Goal: Task Accomplishment & Management: Use online tool/utility

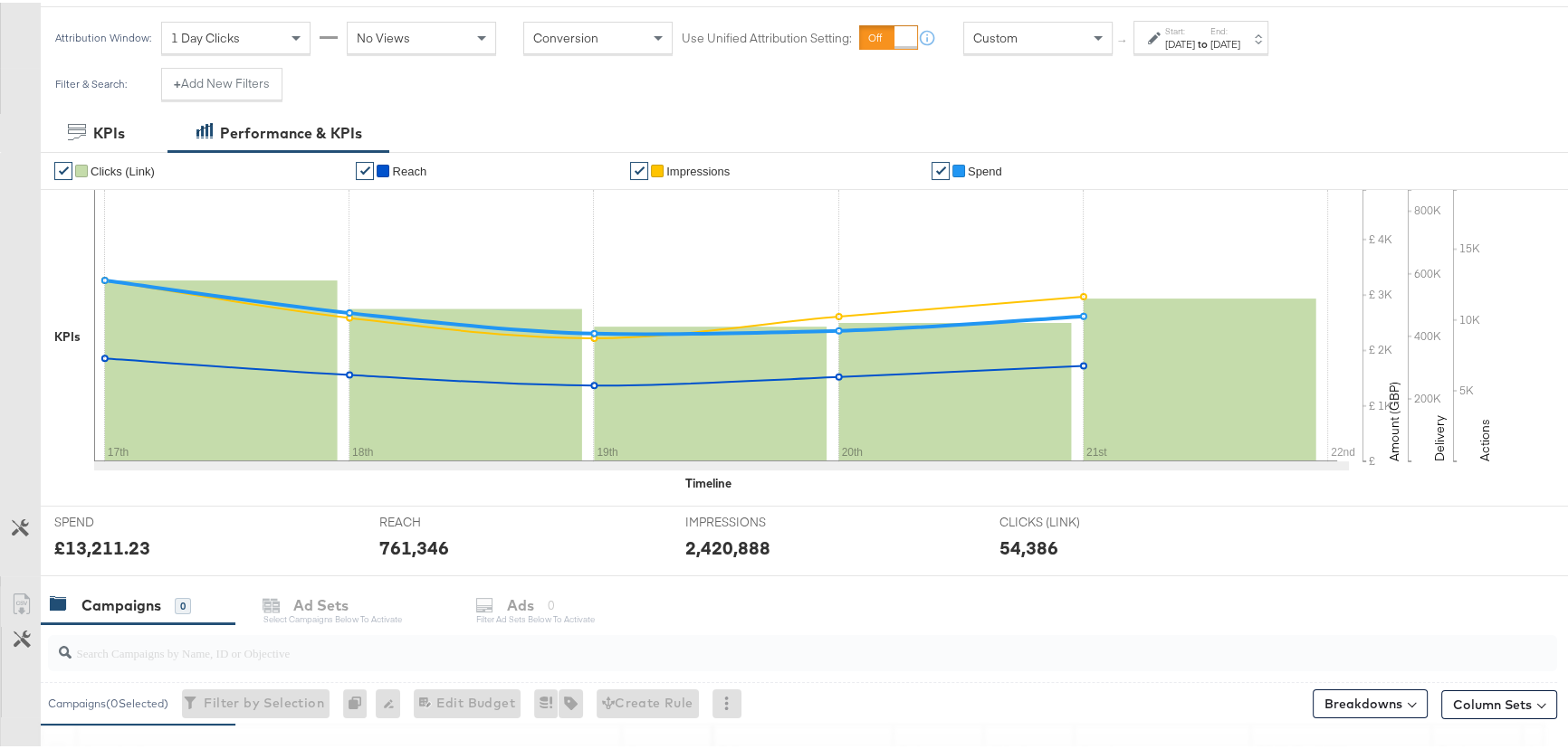
scroll to position [493, 0]
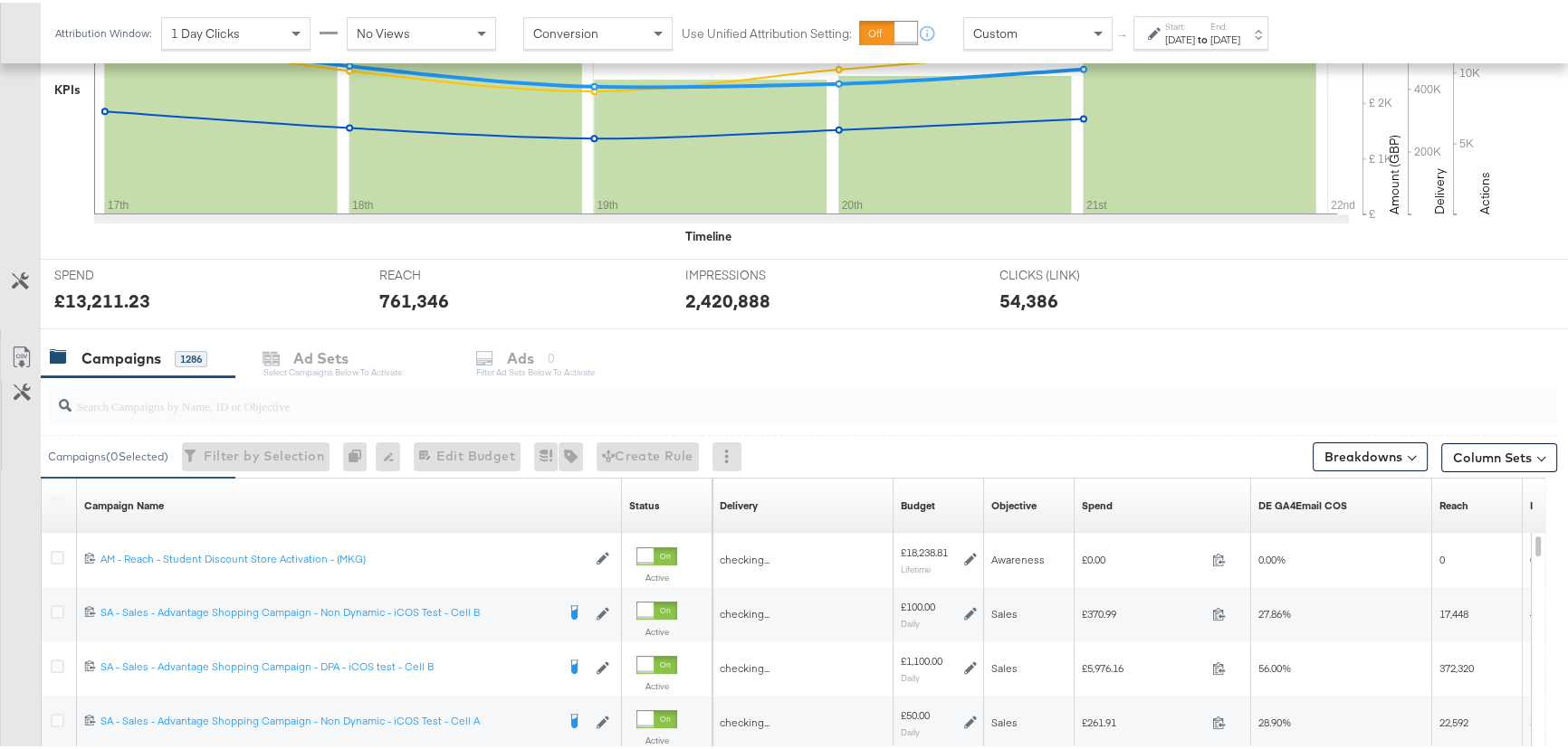
click at [163, 411] on input "search" at bounding box center [746, 396] width 1349 height 36
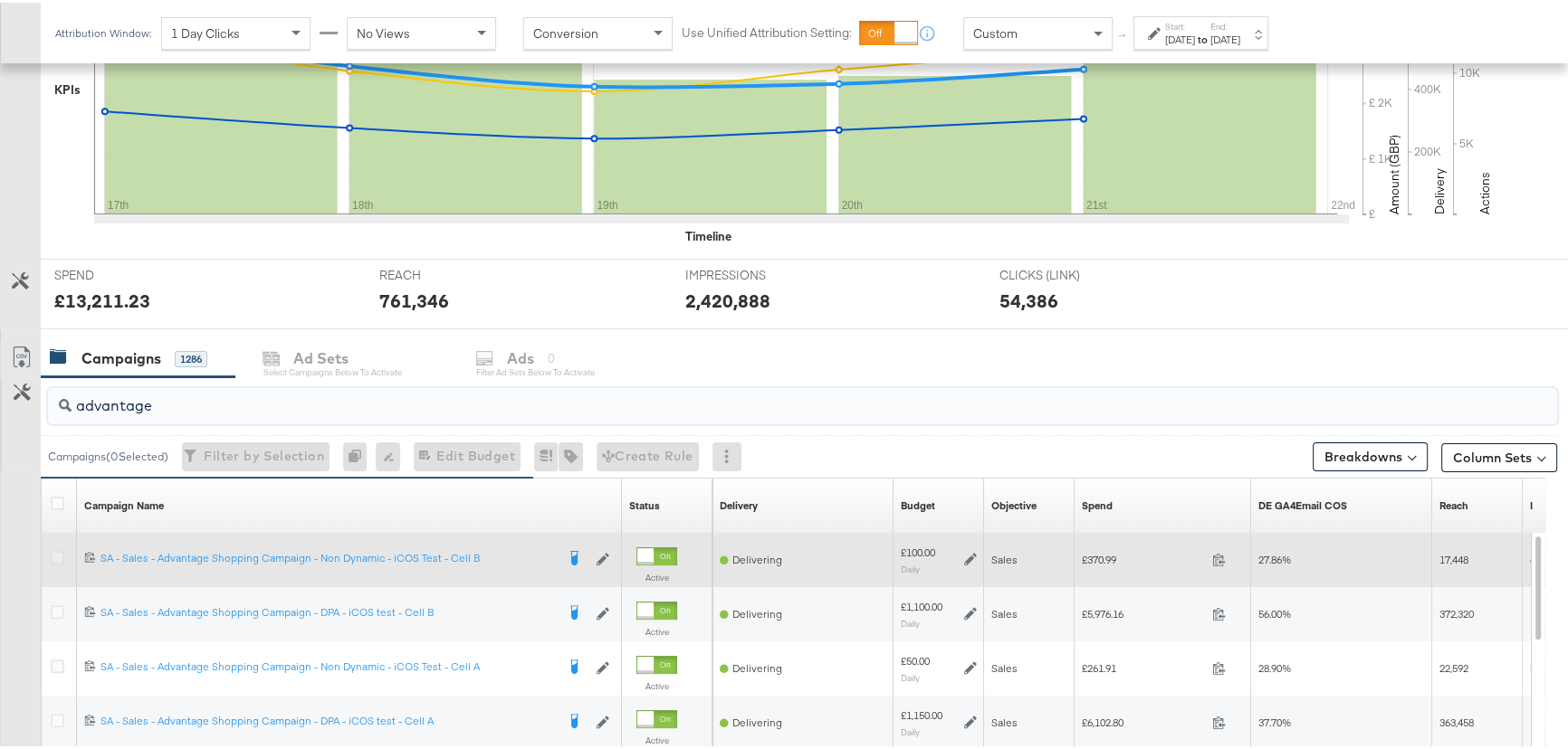
type input "advantage"
click at [56, 555] on icon at bounding box center [57, 555] width 14 height 14
click at [0, 0] on input "checkbox" at bounding box center [0, 0] width 0 height 0
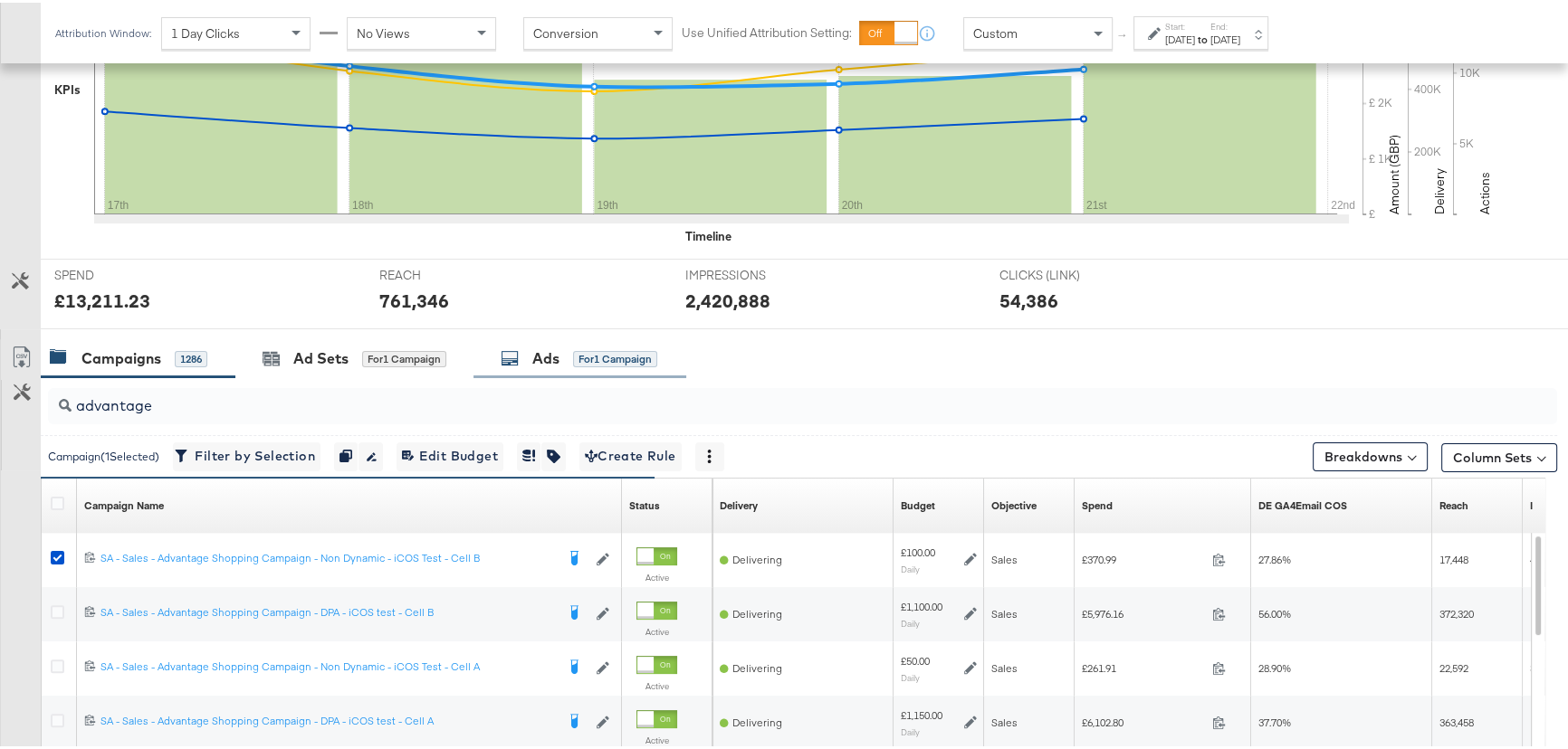
click at [528, 354] on div "Ads for 1 Campaign" at bounding box center [579, 356] width 157 height 21
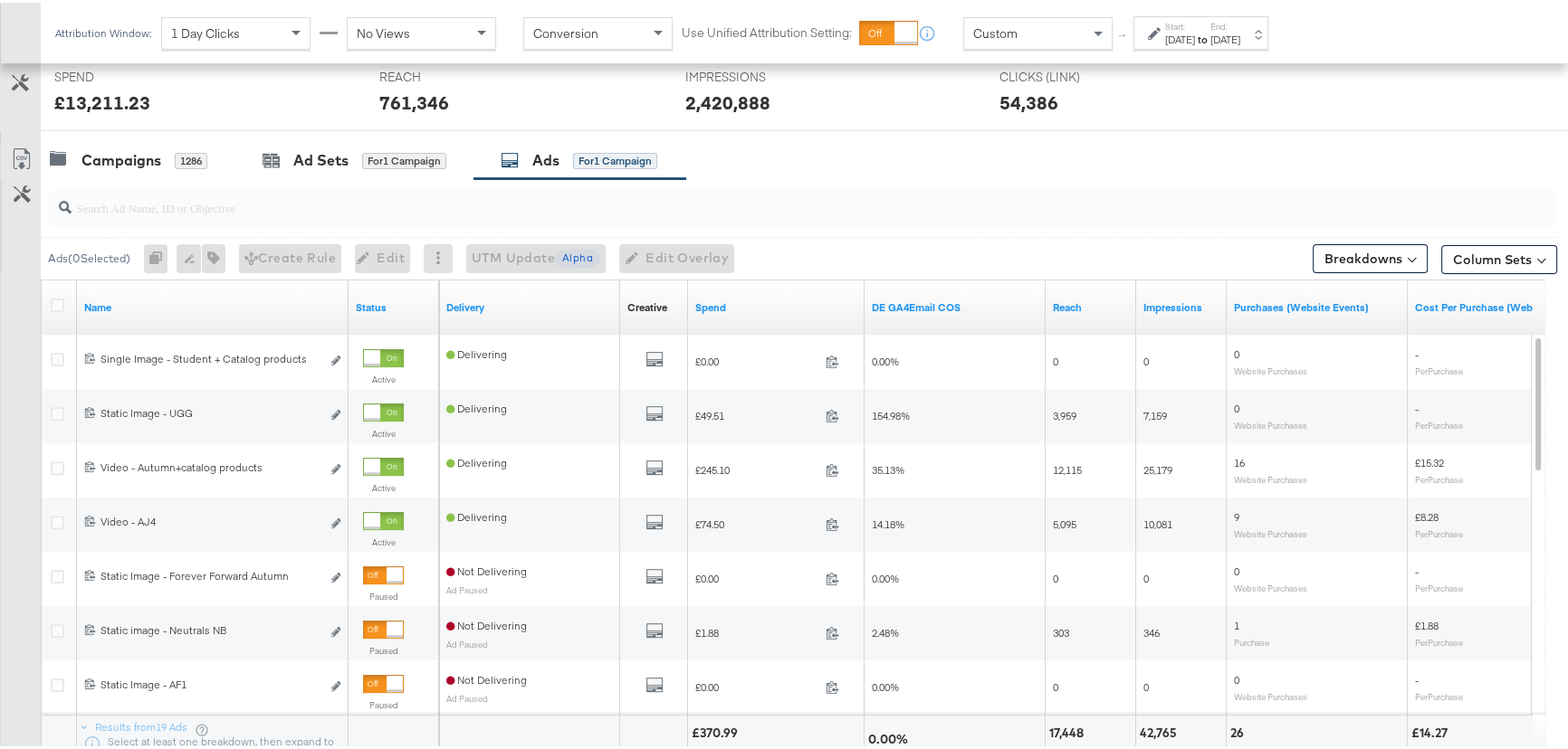
scroll to position [740, 0]
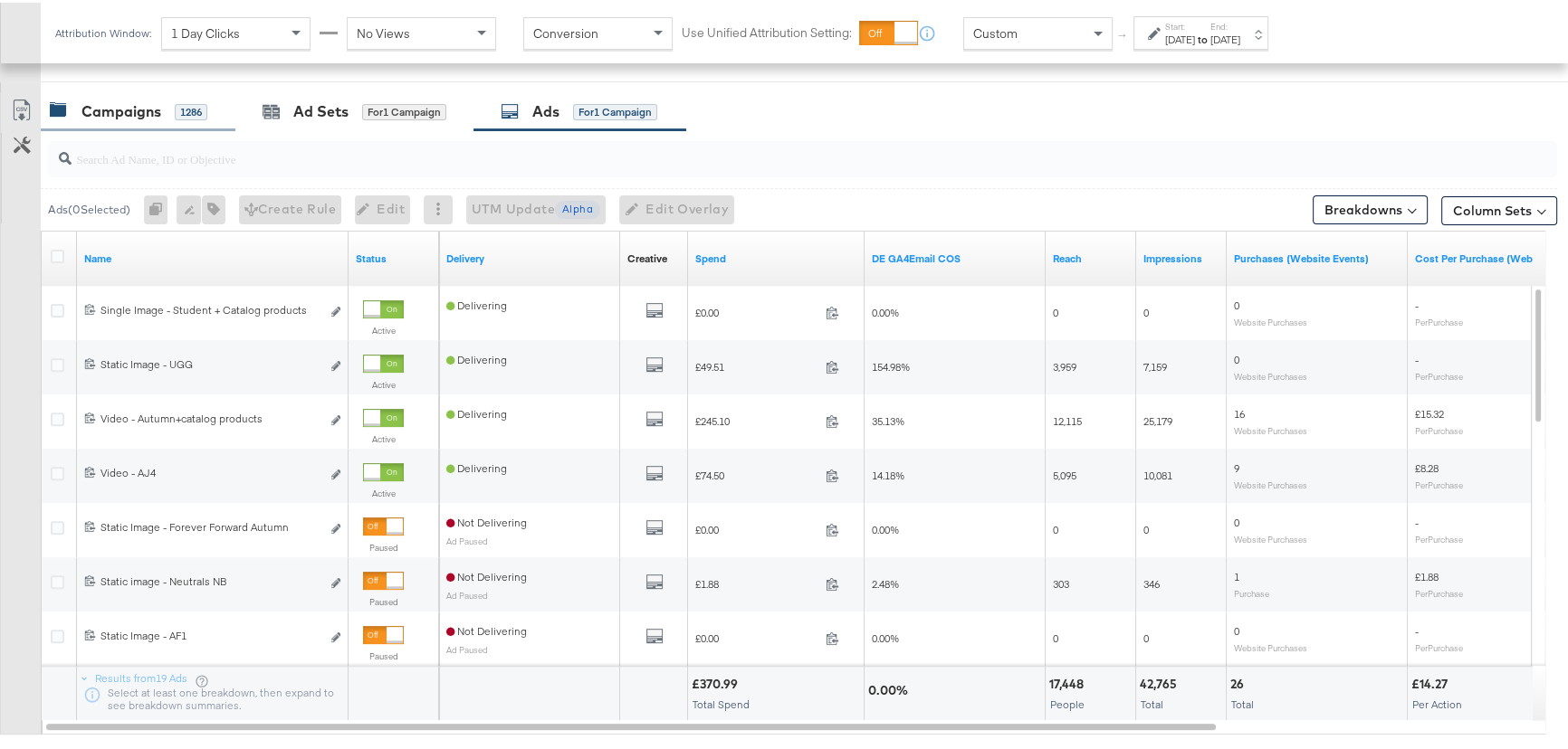
click at [158, 102] on div "Campaigns" at bounding box center [120, 109] width 79 height 21
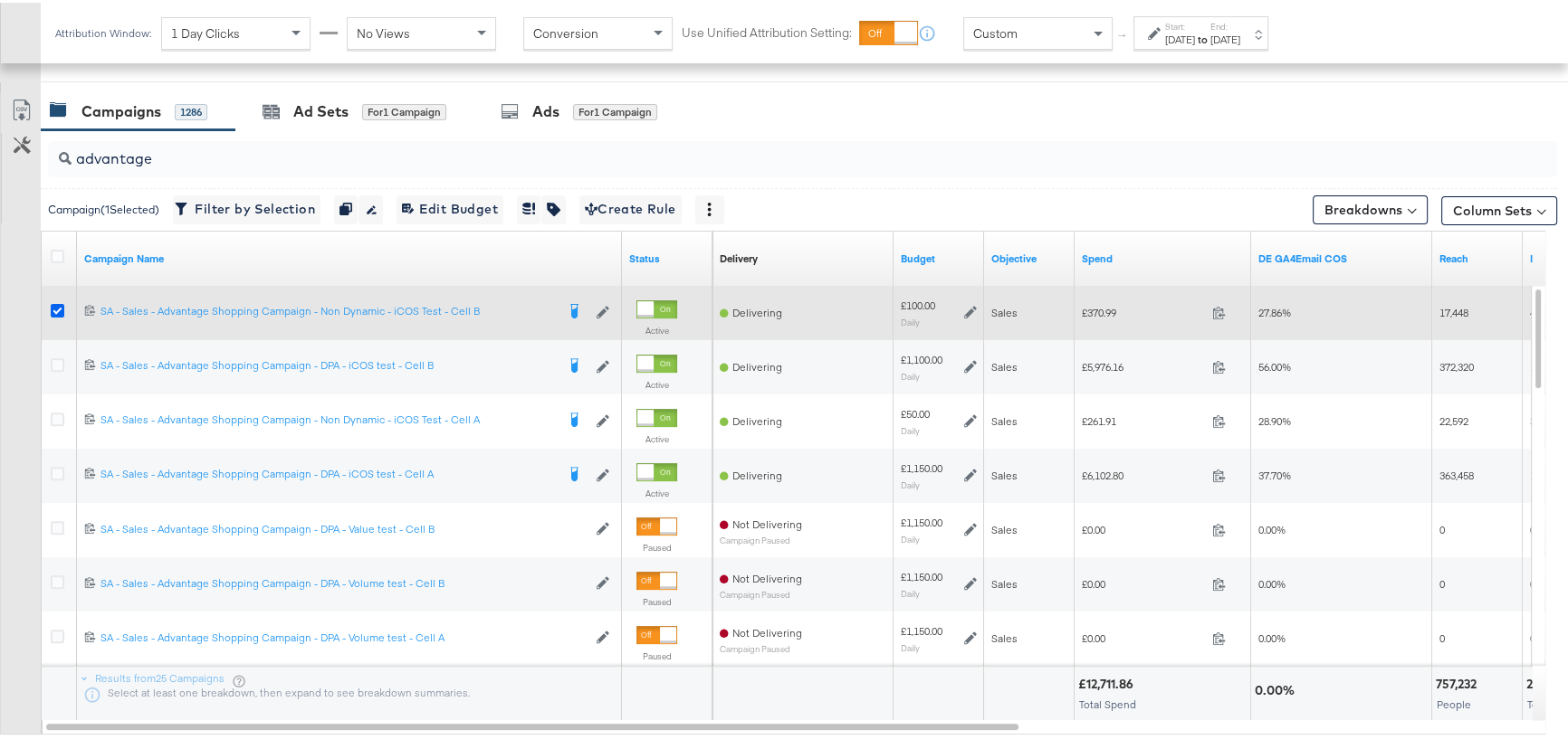
click at [54, 303] on icon at bounding box center [57, 307] width 14 height 14
click at [0, 0] on input "checkbox" at bounding box center [0, 0] width 0 height 0
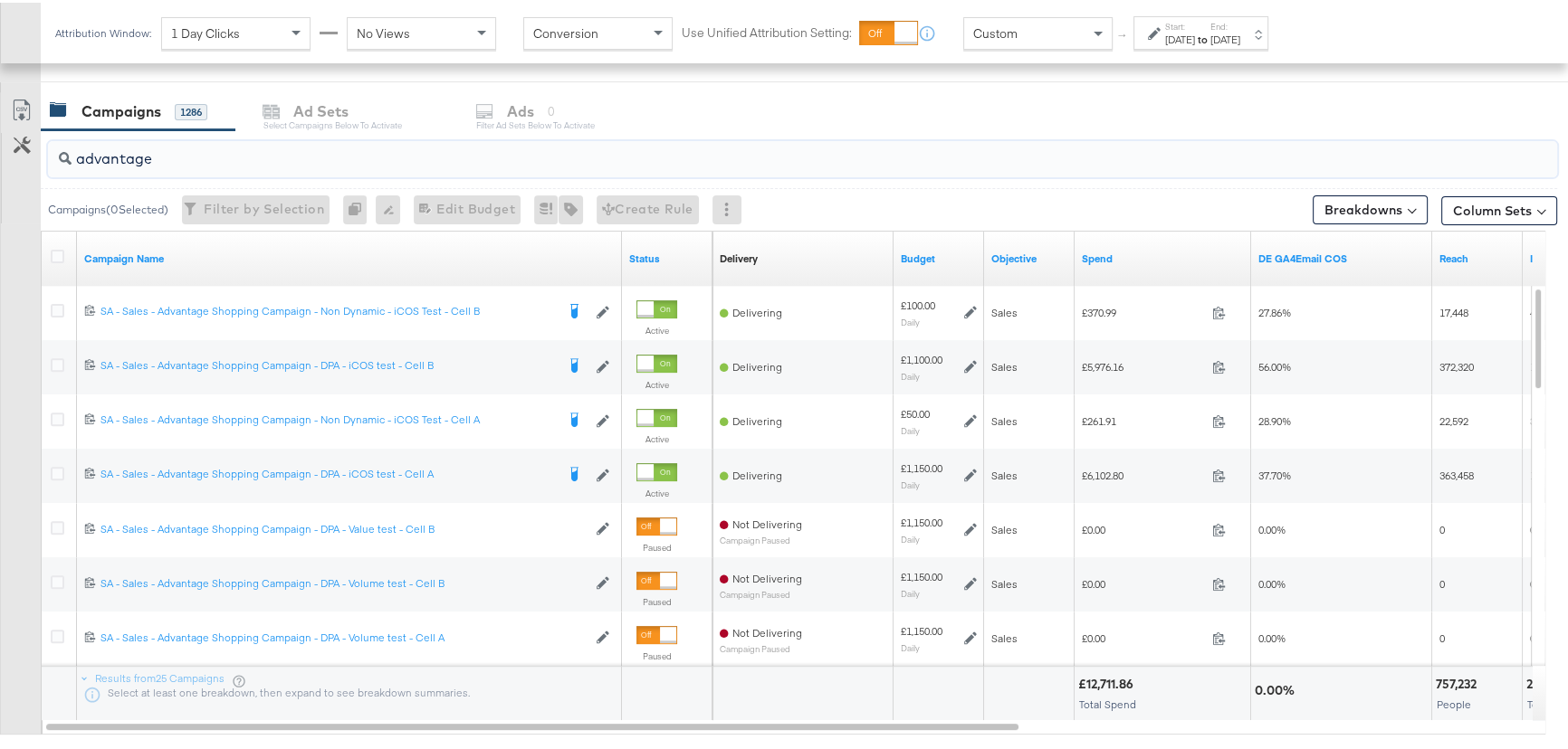
drag, startPoint x: 225, startPoint y: 150, endPoint x: 0, endPoint y: 146, distance: 225.0
click at [0, 146] on div "advantage Campaigns ( 0 Selected) Filter by Selection Filter 0 campaigns 0 Rena…" at bounding box center [779, 449] width 1557 height 643
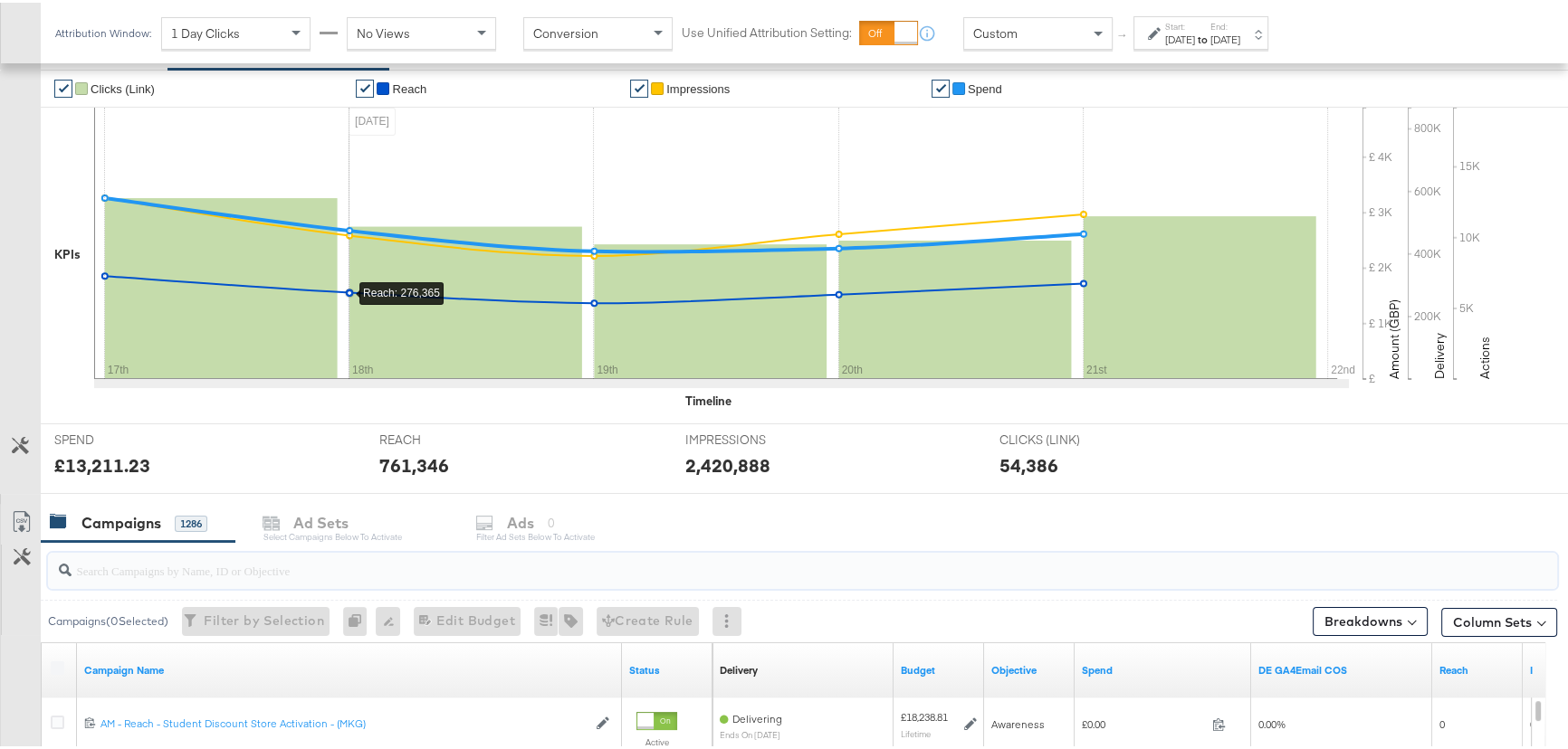
scroll to position [0, 0]
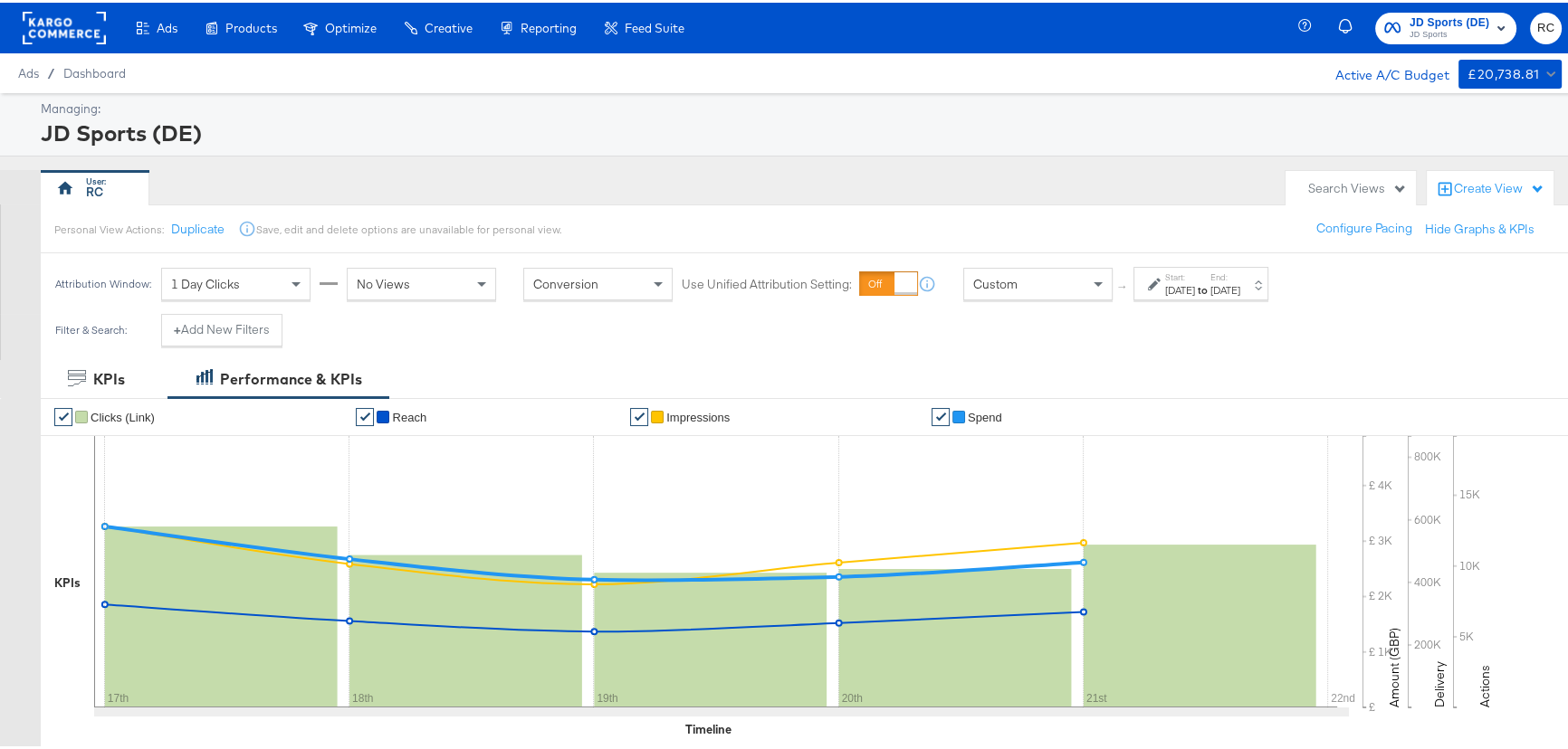
click at [1458, 10] on button "JD Sports (DE) JD Sports" at bounding box center [1445, 26] width 141 height 32
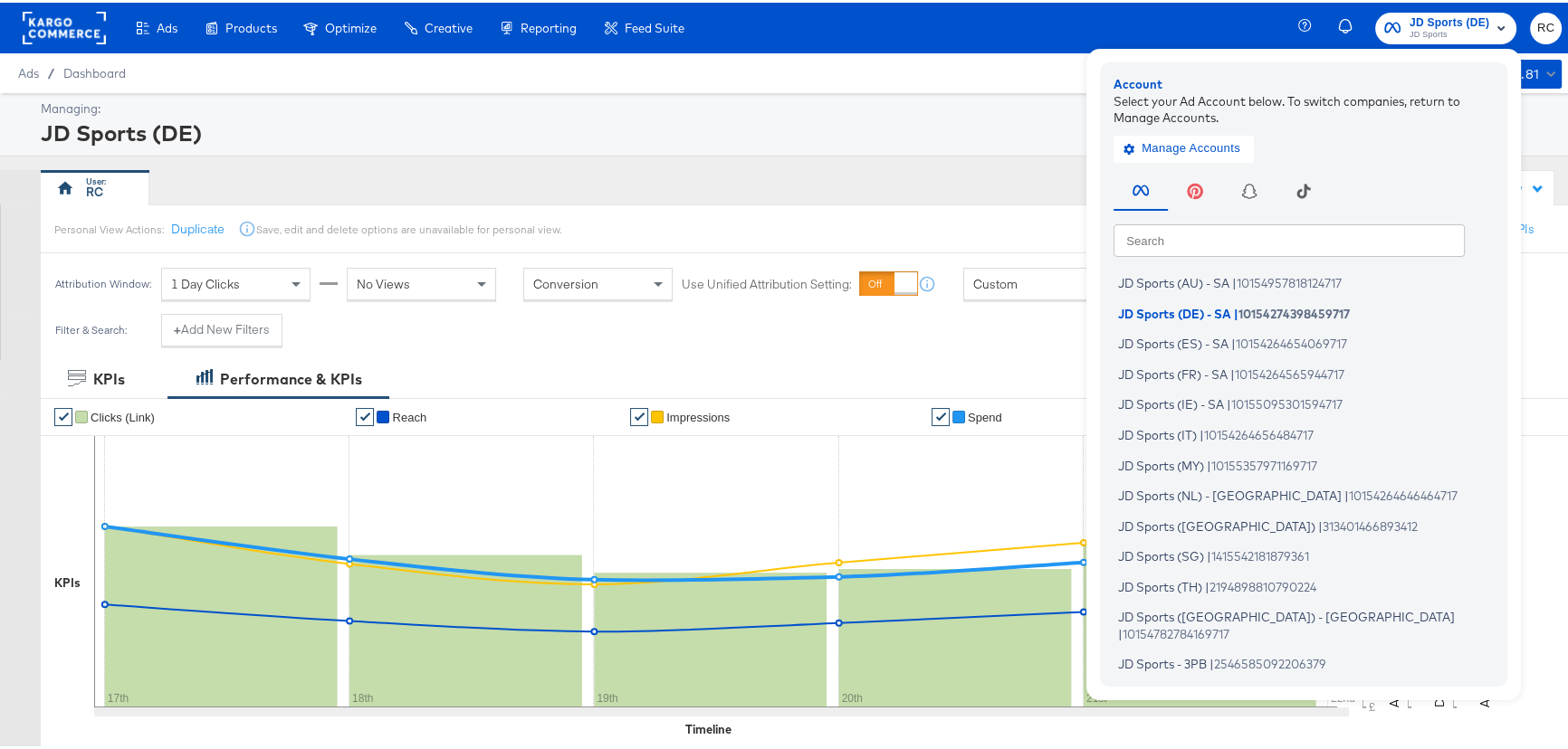
click at [1279, 224] on input "text" at bounding box center [1289, 237] width 351 height 33
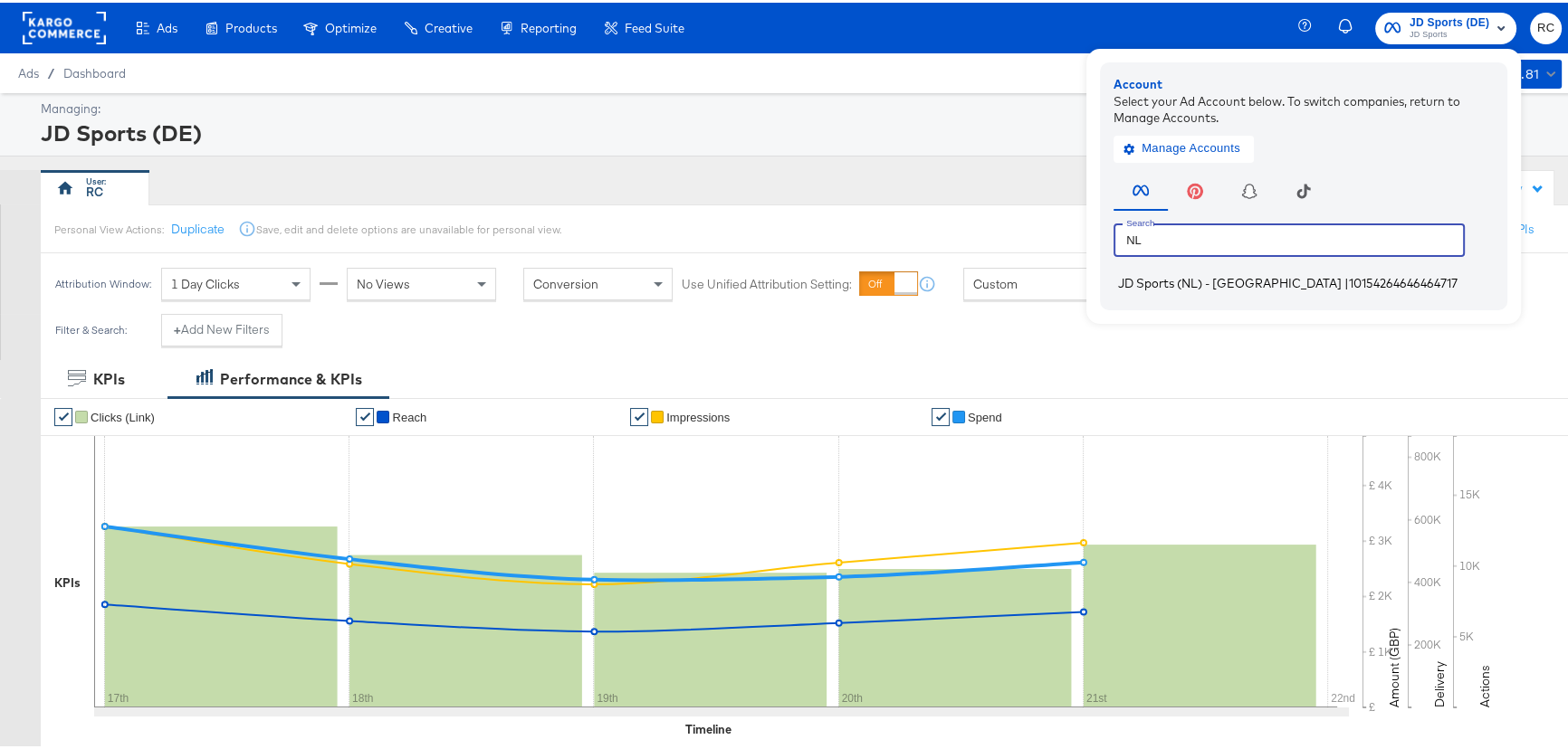
type input "NL"
click at [1349, 278] on span "10154264646464717" at bounding box center [1403, 280] width 109 height 15
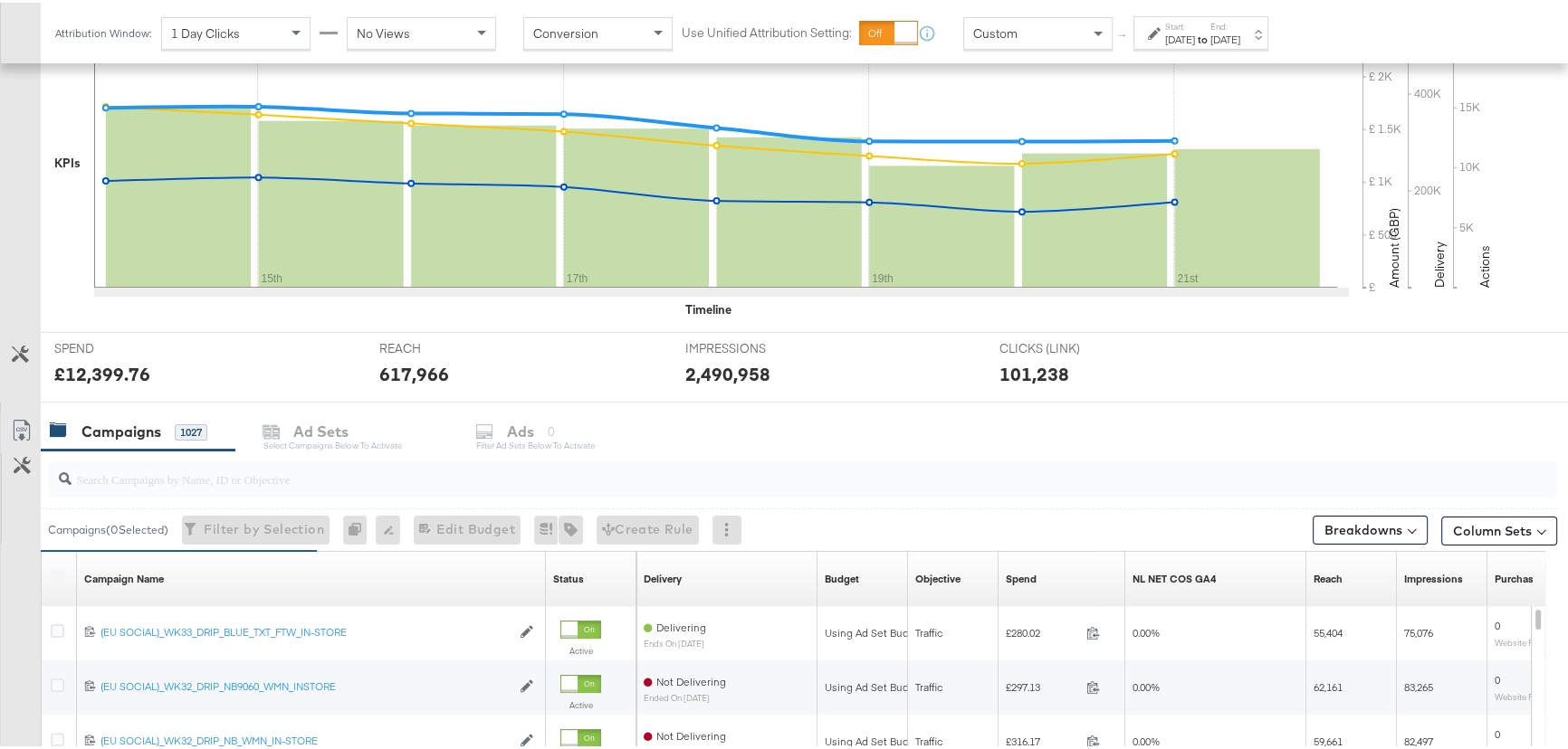
scroll to position [568, 0]
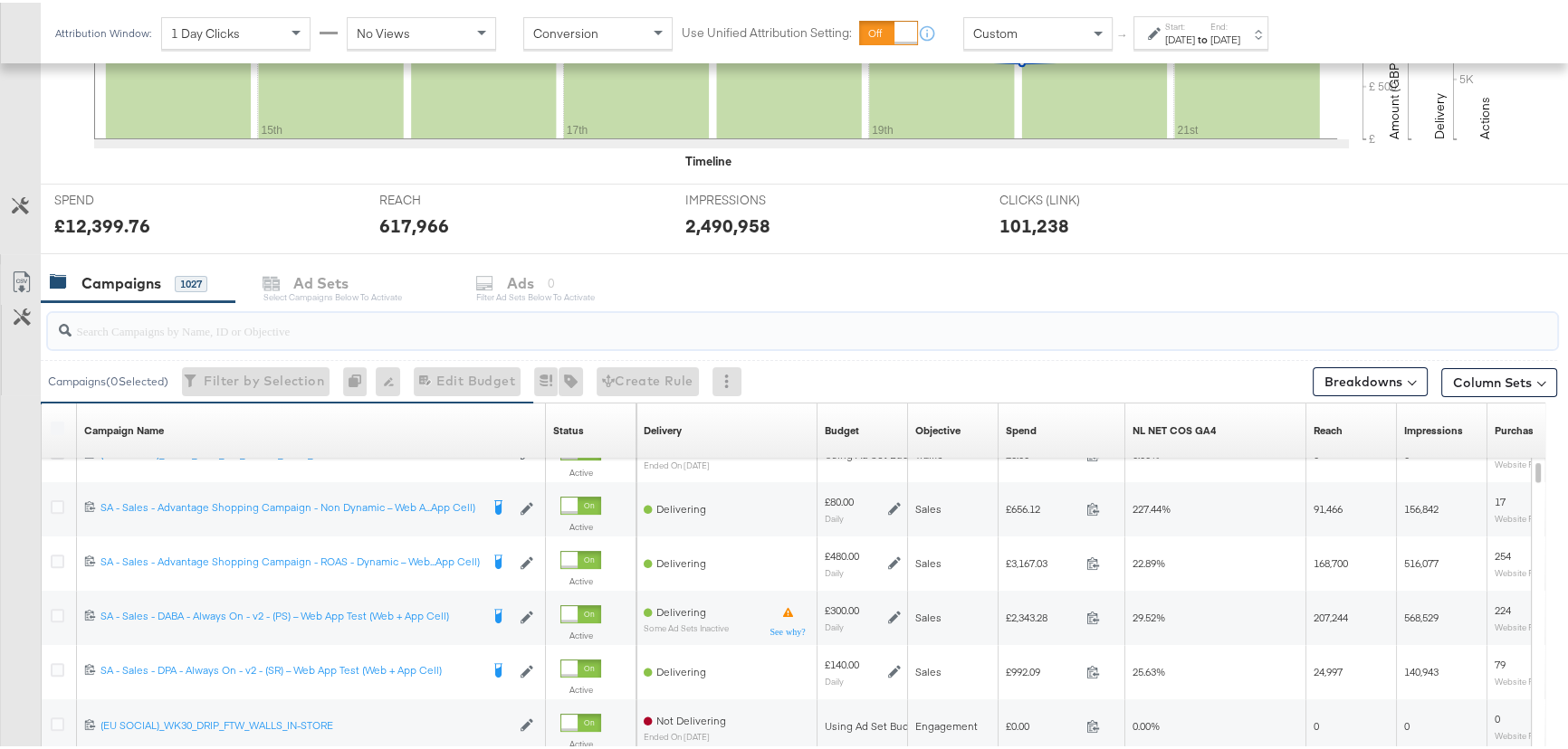
click at [254, 334] on input "search" at bounding box center [746, 320] width 1349 height 36
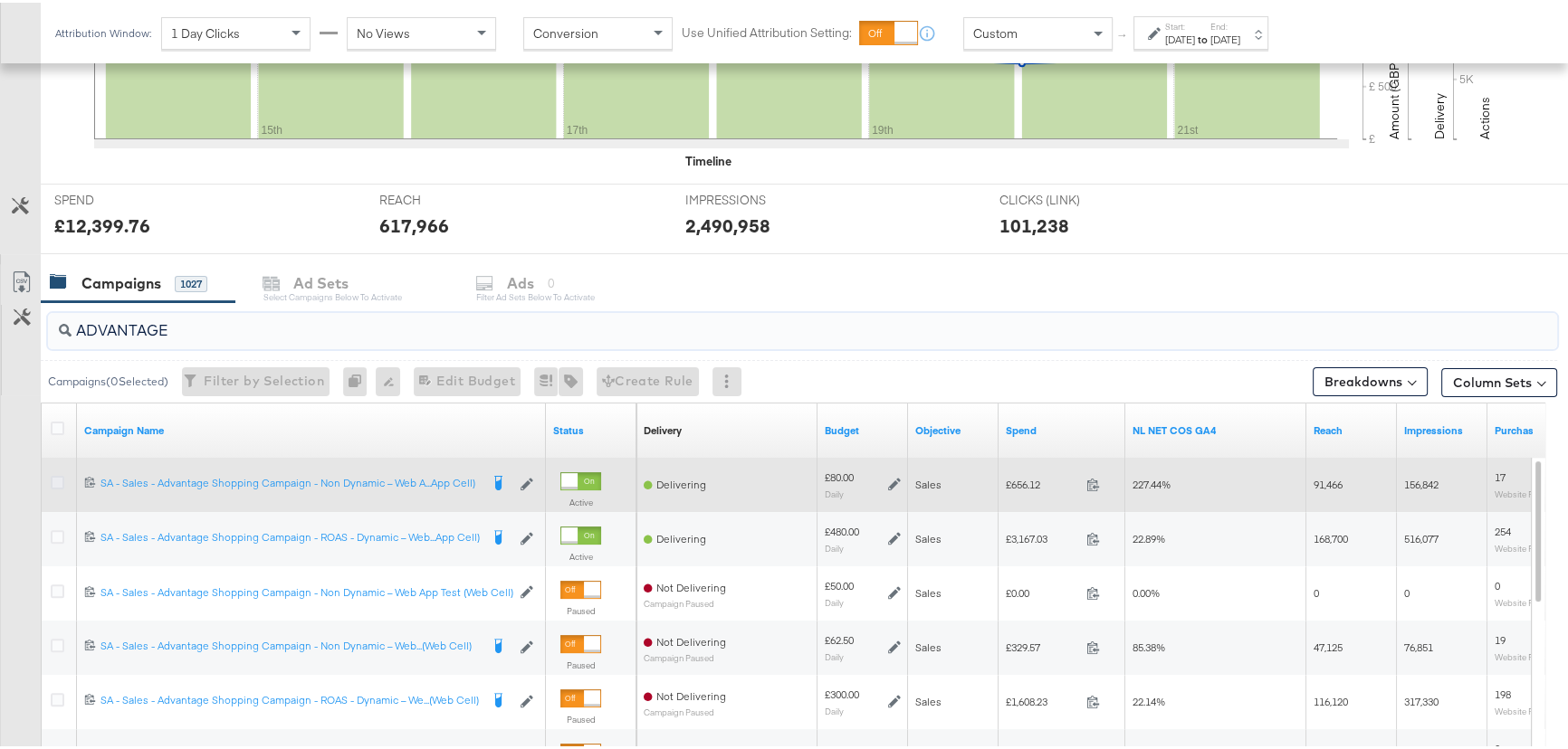
type input "ADVANTAGE"
click at [58, 480] on icon at bounding box center [57, 480] width 14 height 14
click at [0, 0] on input "checkbox" at bounding box center [0, 0] width 0 height 0
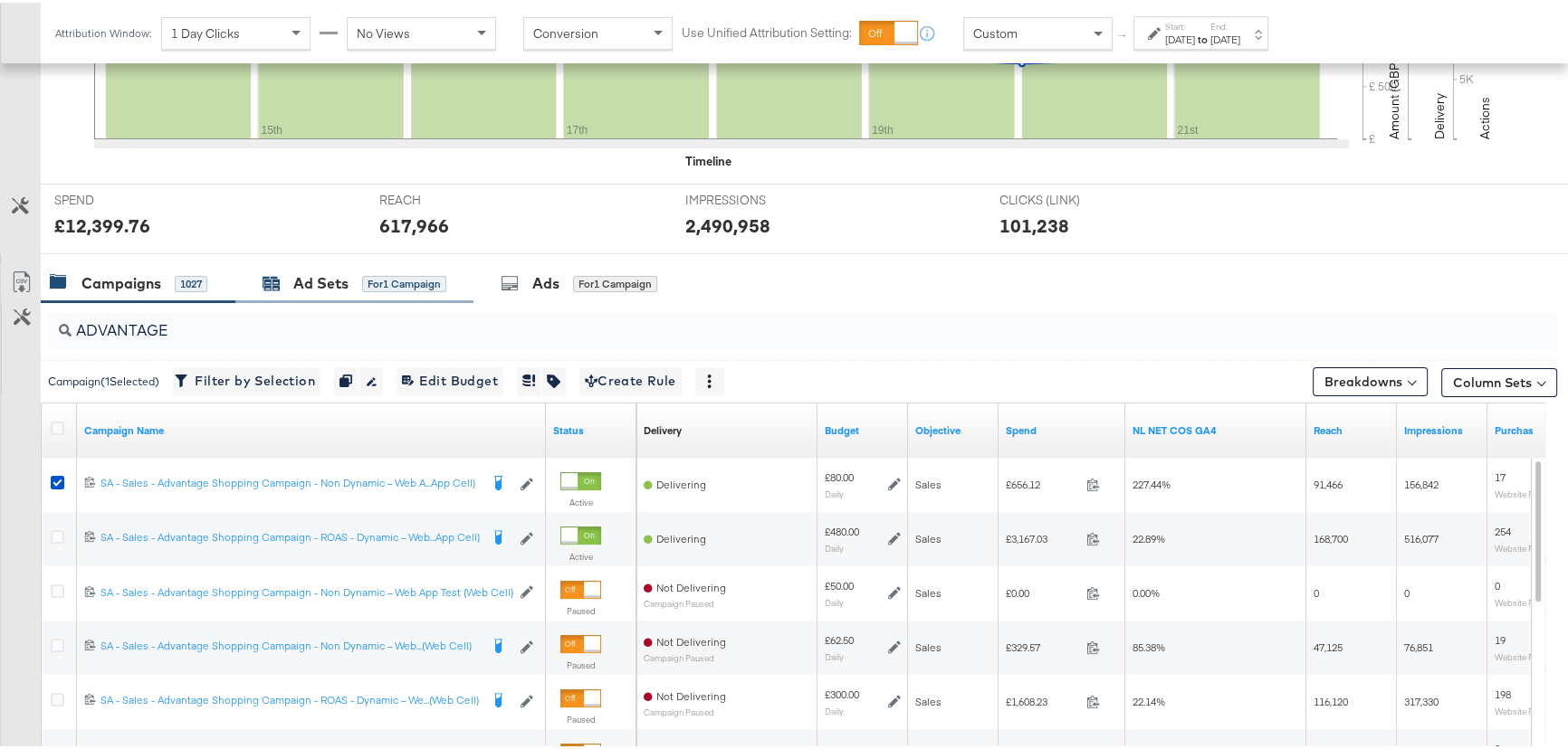
click at [347, 283] on div "Ad Sets" at bounding box center [320, 281] width 55 height 21
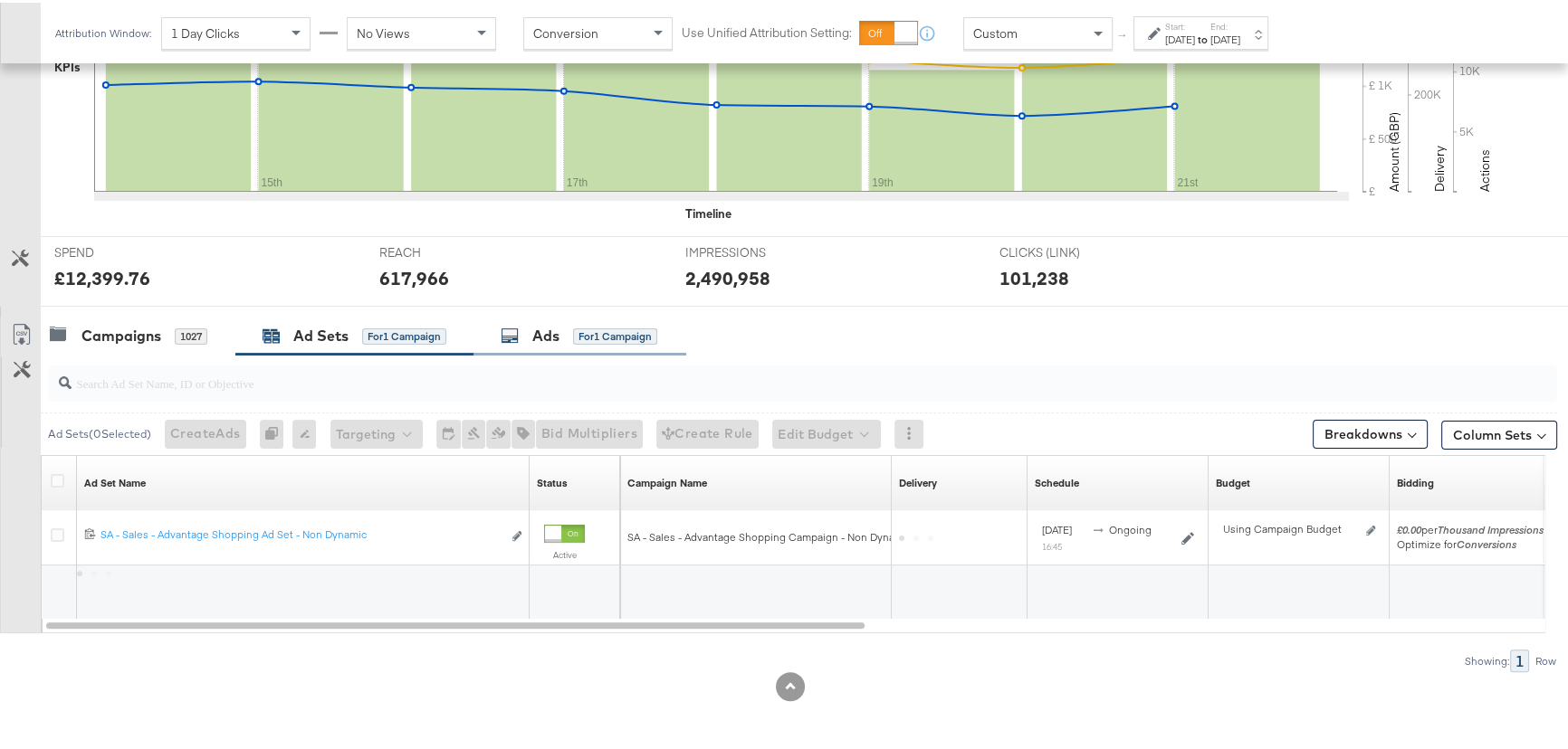
scroll to position [514, 0]
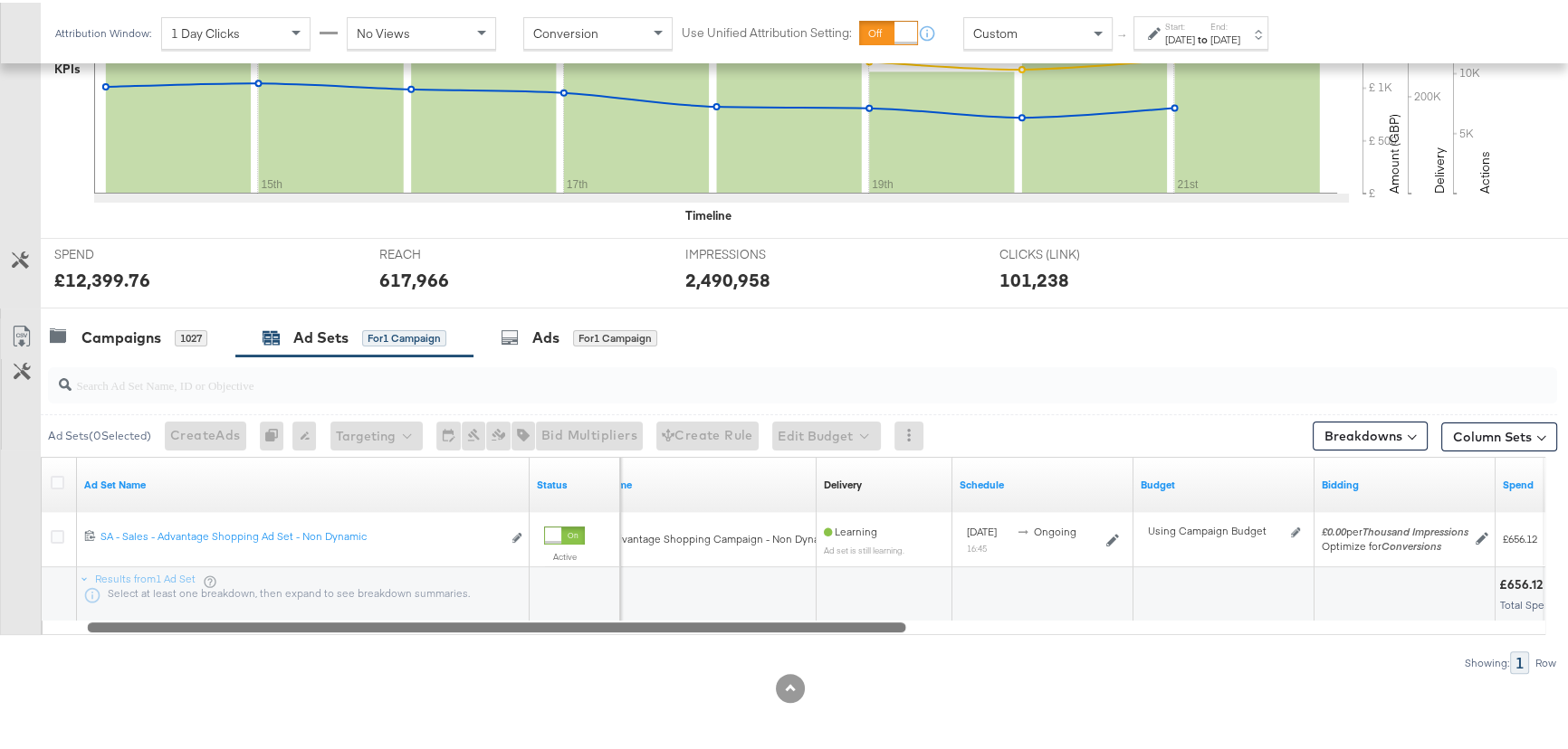
drag, startPoint x: 810, startPoint y: 619, endPoint x: 852, endPoint y: 624, distance: 42.3
click at [852, 624] on div at bounding box center [497, 623] width 818 height 16
click at [531, 346] on div "Ads for 1 Campaign" at bounding box center [580, 335] width 213 height 39
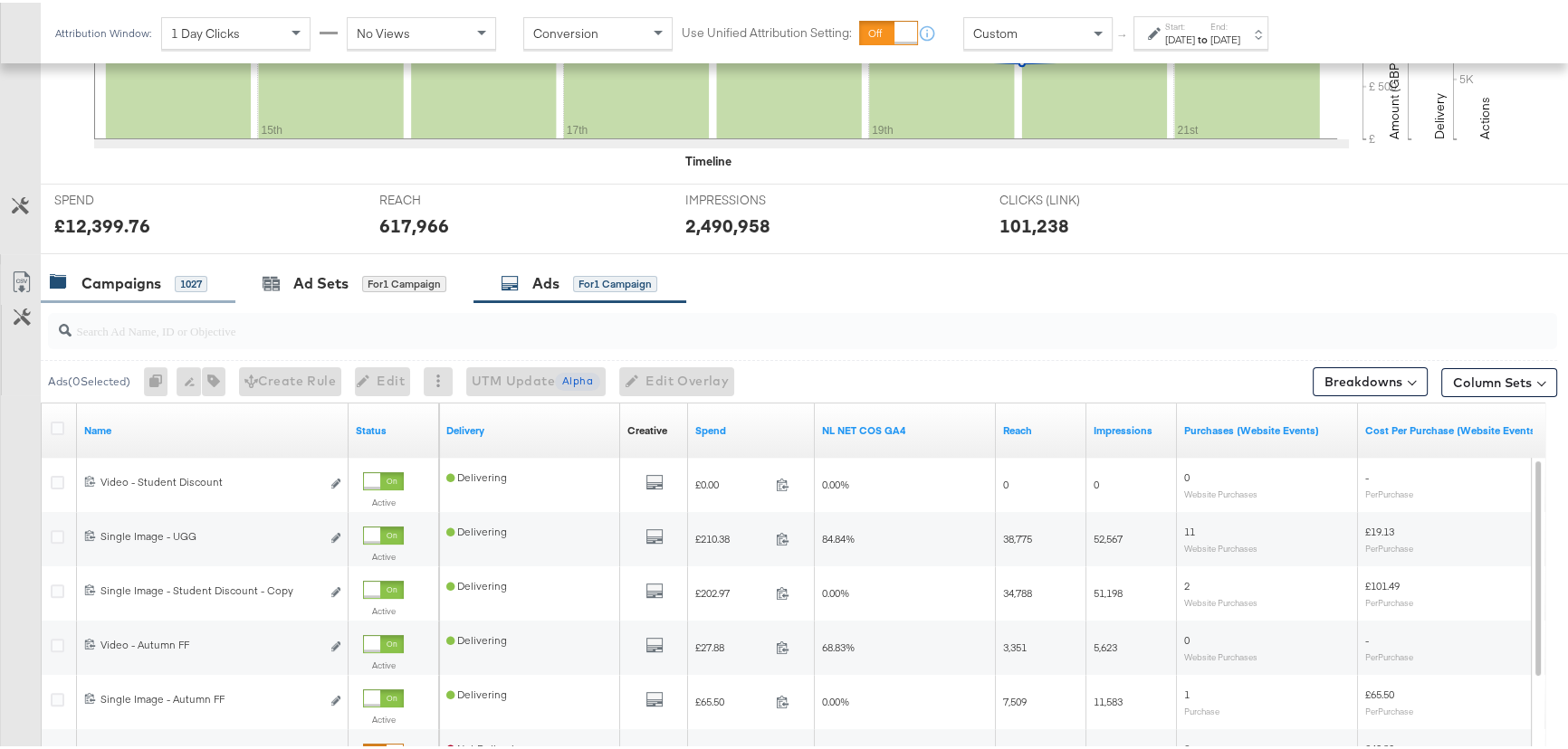
click at [141, 279] on div "Campaigns" at bounding box center [120, 281] width 79 height 21
